Goal: Task Accomplishment & Management: Manage account settings

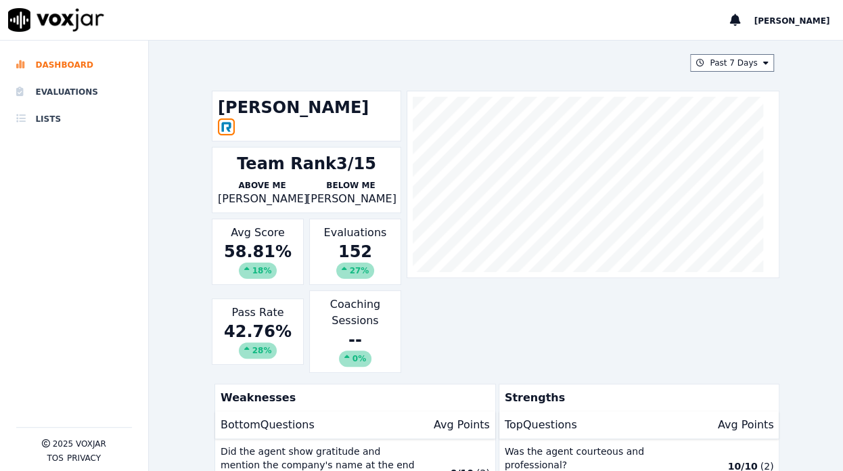
scroll to position [117, 0]
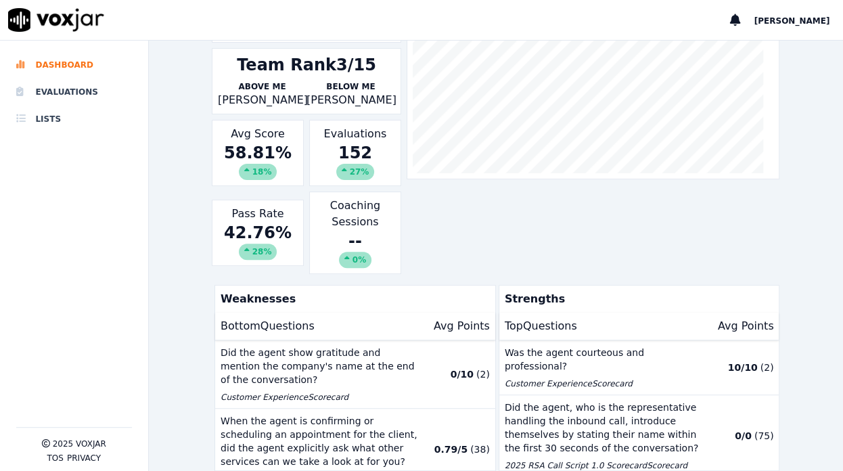
click at [177, 313] on div "Past 7 Days Cody Gunn Team Rank 3/15 Above Me Sarah Lawton Below Me Jacob Rinco…" at bounding box center [496, 256] width 694 height 430
click at [158, 144] on div "Past 7 Days Cody Gunn Team Rank 3/15 Above Me Sarah Lawton Below Me Jacob Rinco…" at bounding box center [496, 256] width 694 height 430
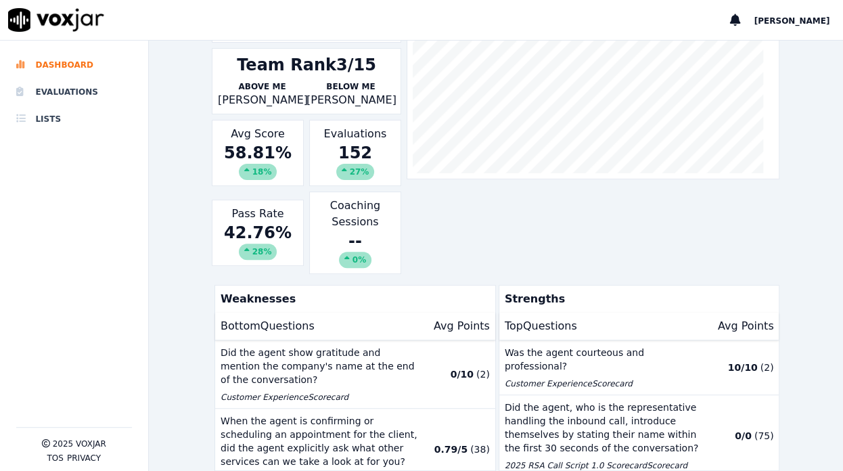
scroll to position [0, 0]
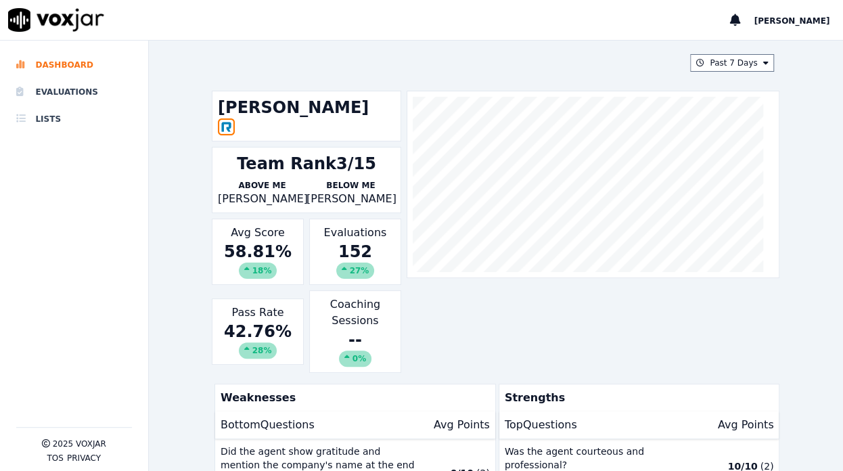
click at [170, 276] on div "Past 7 Days Cody Gunn Team Rank 3/15 Above Me Sarah Lawton Below Me Jacob Rinco…" at bounding box center [496, 256] width 694 height 430
click at [707, 65] on button "Past 7 Days" at bounding box center [732, 63] width 84 height 18
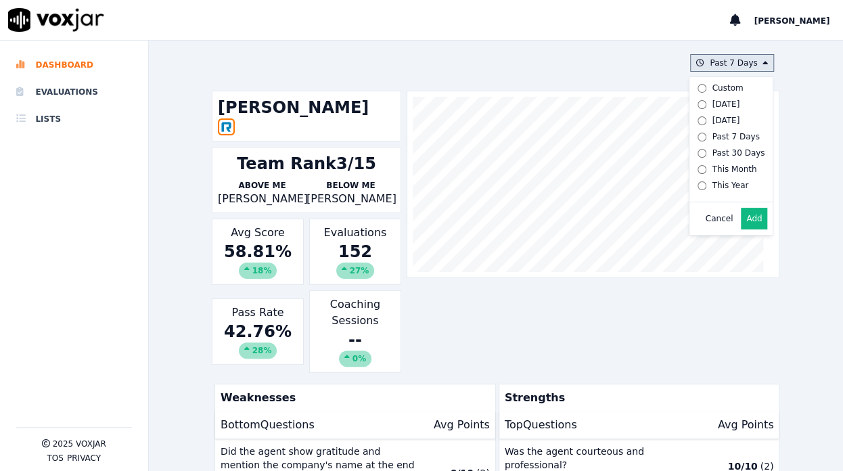
click at [744, 225] on button "Add" at bounding box center [754, 219] width 26 height 22
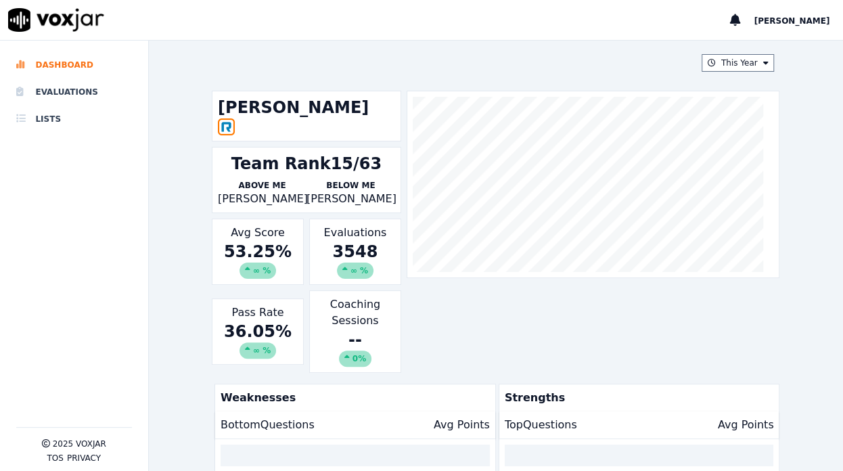
click at [191, 270] on div "This Year Cody Gunn Team Rank 15/63 Above Me Leslie Salas Below Me Troy Miller …" at bounding box center [496, 256] width 694 height 430
click at [725, 65] on button "This Year" at bounding box center [738, 63] width 73 height 18
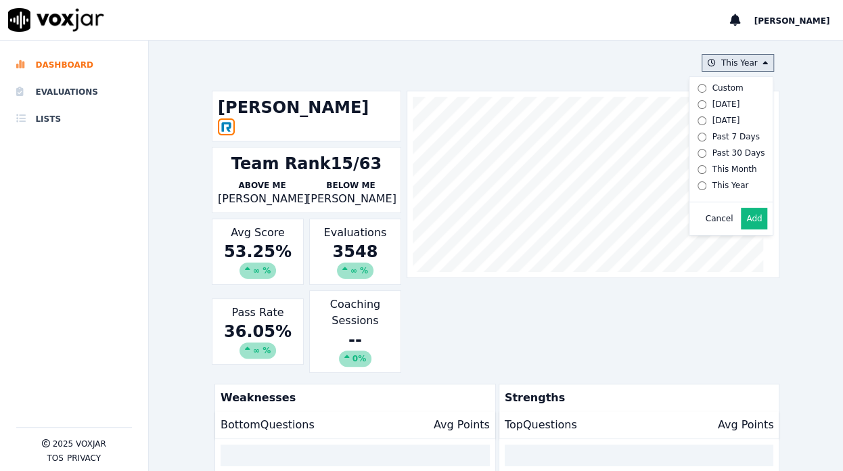
click at [712, 134] on div "Past 7 Days" at bounding box center [735, 136] width 47 height 11
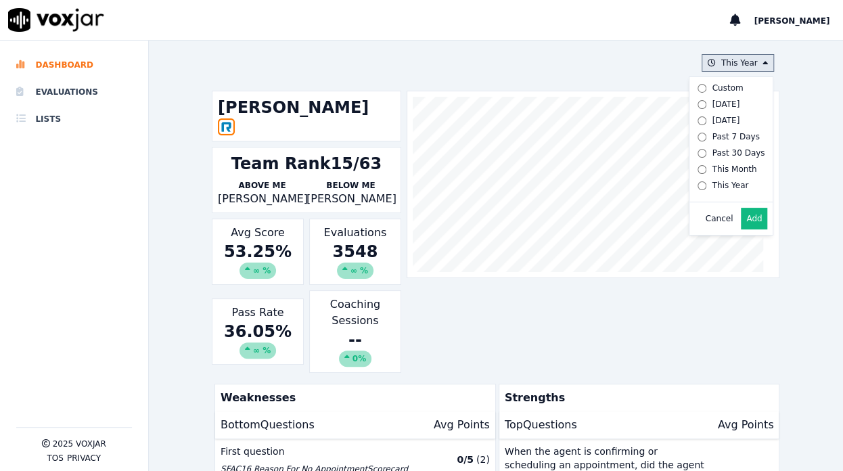
click at [712, 116] on div "Yesterday" at bounding box center [726, 120] width 28 height 11
click at [744, 229] on button "Add" at bounding box center [754, 219] width 26 height 22
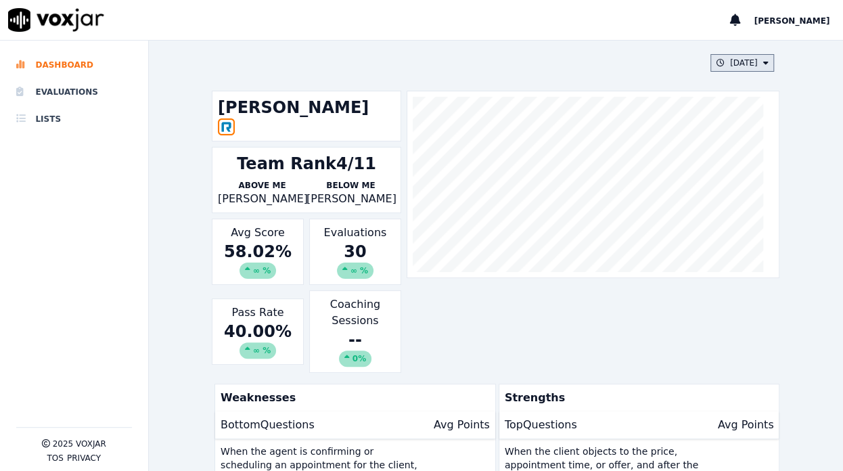
click at [710, 62] on button "Yesterday" at bounding box center [742, 63] width 64 height 18
click at [712, 150] on div "Past 30 Days" at bounding box center [738, 152] width 53 height 11
click at [741, 224] on button "Add" at bounding box center [754, 219] width 26 height 22
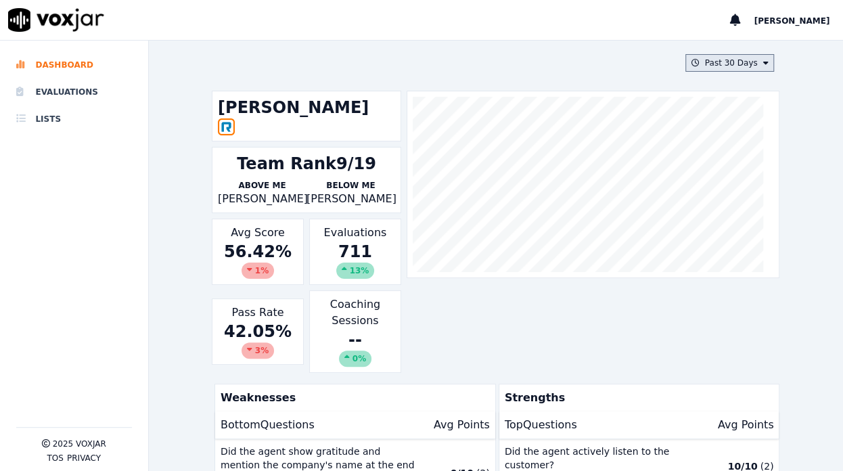
click at [706, 62] on button "Past 30 Days" at bounding box center [729, 63] width 89 height 18
click at [712, 172] on div "This Month" at bounding box center [734, 169] width 45 height 11
click at [741, 229] on button "Add" at bounding box center [754, 219] width 26 height 22
click at [717, 62] on button "This Month" at bounding box center [733, 63] width 81 height 18
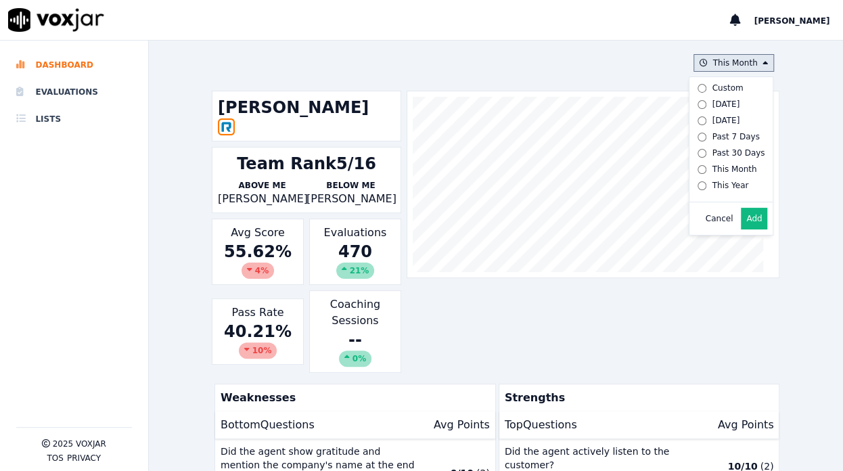
click at [712, 183] on div "This Year" at bounding box center [730, 185] width 37 height 11
click at [741, 228] on button "Add" at bounding box center [754, 219] width 26 height 22
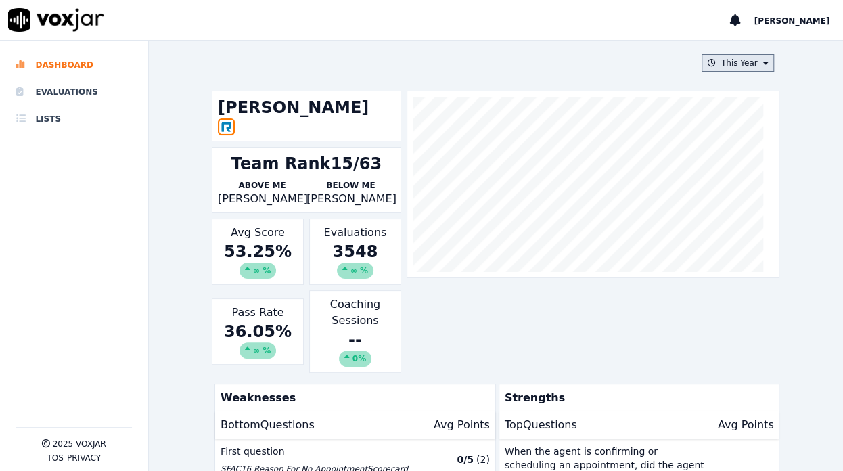
click at [731, 61] on button "This Year" at bounding box center [738, 63] width 73 height 18
click at [714, 137] on div "Past 7 Days" at bounding box center [735, 136] width 47 height 11
click at [741, 227] on button "Add" at bounding box center [754, 219] width 26 height 22
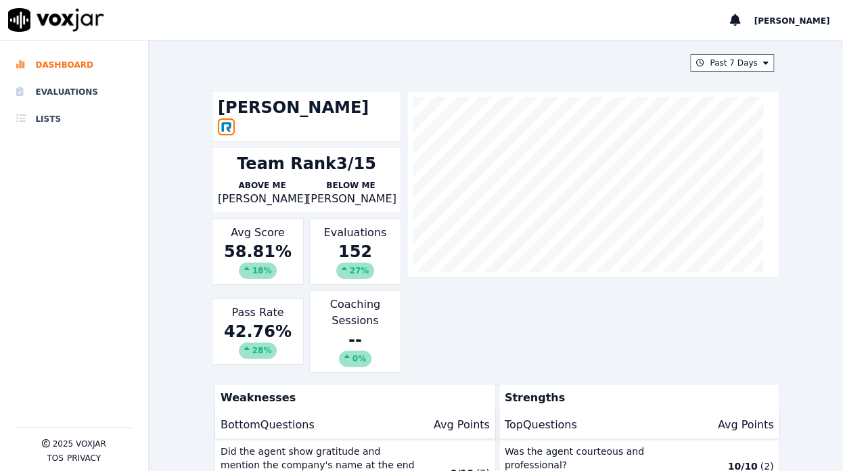
click at [782, 272] on div "Past 7 Days Cody Gunn Team Rank 3/15 Above Me Sarah Lawton Below Me Jacob Rinco…" at bounding box center [496, 256] width 694 height 430
